Goal: Browse casually: Explore the website without a specific task or goal

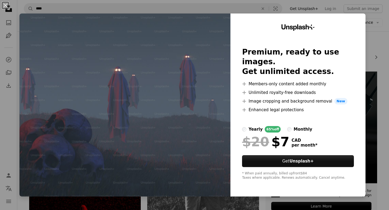
click at [379, 11] on div "An X shape Unsplash+ Premium, ready to use images. Get unlimited access. A plus…" at bounding box center [194, 105] width 389 height 210
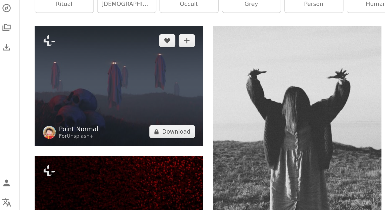
click at [53, 139] on link "Point Normal" at bounding box center [57, 139] width 26 height 5
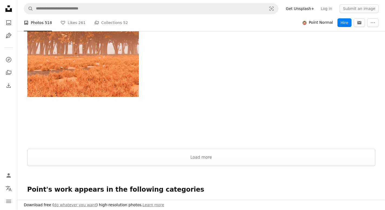
scroll to position [887, 0]
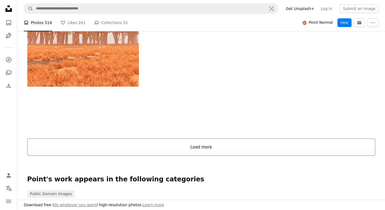
click at [198, 143] on button "Load more" at bounding box center [201, 147] width 348 height 17
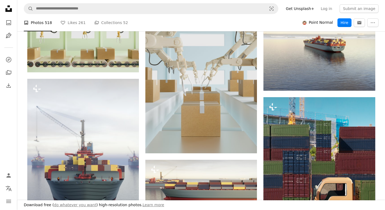
scroll to position [2375, 0]
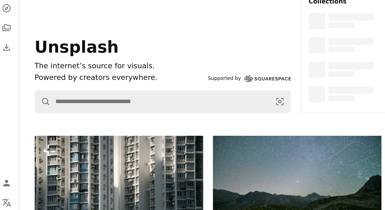
scroll to position [80, 0]
